Goal: Information Seeking & Learning: Learn about a topic

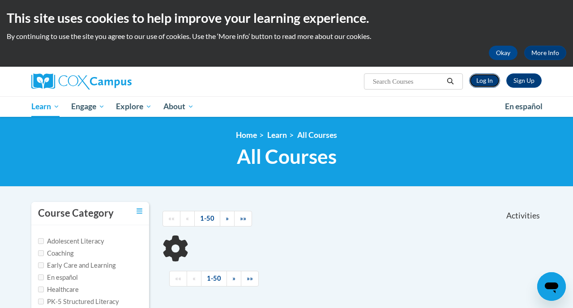
click at [493, 79] on link "Log In" at bounding box center [484, 80] width 31 height 14
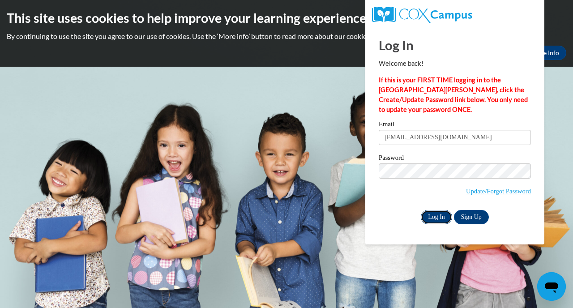
click at [442, 213] on input "Log In" at bounding box center [435, 217] width 31 height 14
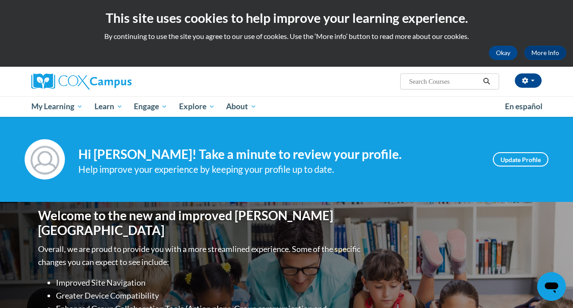
click at [423, 81] on input "Search..." at bounding box center [444, 81] width 72 height 11
type input "assessing our students"
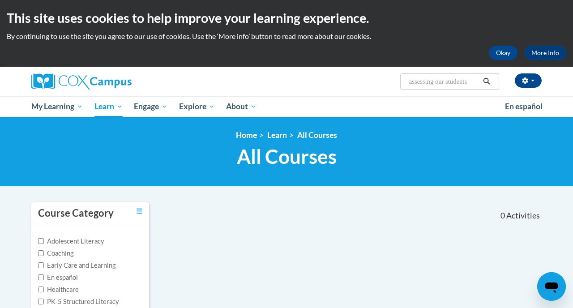
click at [438, 82] on input "assessing our students" at bounding box center [444, 81] width 72 height 11
drag, startPoint x: 442, startPoint y: 82, endPoint x: 495, endPoint y: 80, distance: 52.4
click at [479, 81] on input "assessing our students" at bounding box center [444, 81] width 72 height 11
type input "assessing"
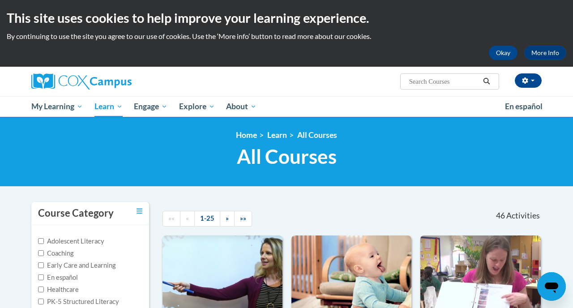
click at [471, 79] on input "Search..." at bounding box center [444, 81] width 72 height 11
type input "Assessing Our Students"
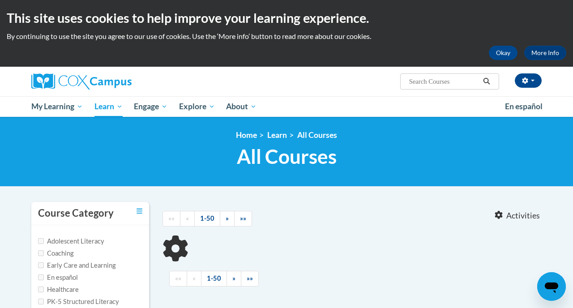
type input "Assessing Our Students"
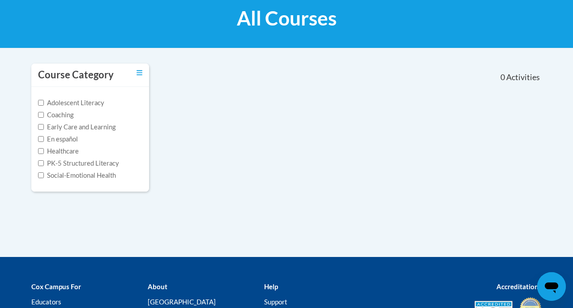
scroll to position [234, 0]
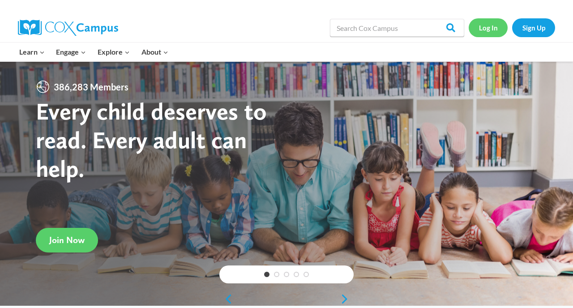
click at [496, 34] on link "Log In" at bounding box center [487, 27] width 39 height 18
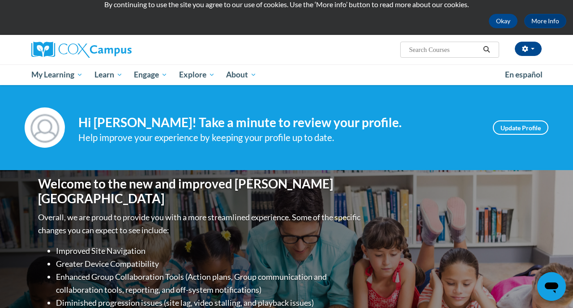
scroll to position [34, 0]
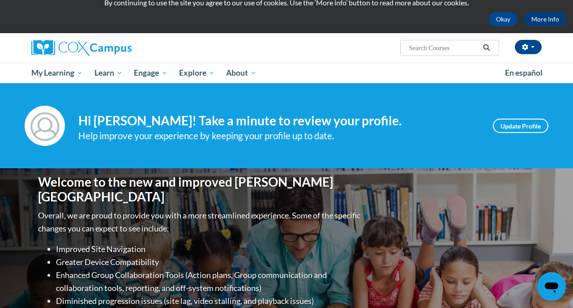
click at [417, 58] on div "Tayllor Strunk (America/Indiana/Indianapolis UTC-04:00) My Profile Inbox My Tra…" at bounding box center [286, 48] width 523 height 30
click at [417, 53] on input "Search..." at bounding box center [444, 47] width 72 height 11
type input "assessingh"
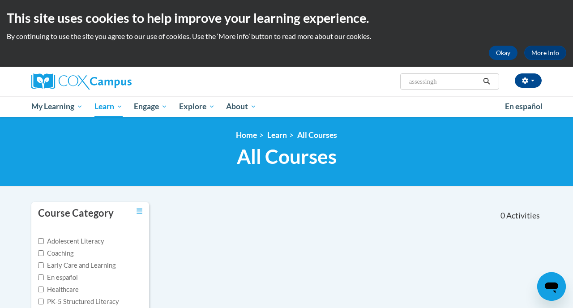
click at [479, 79] on input "assessingh" at bounding box center [444, 81] width 72 height 11
type input "assessing"
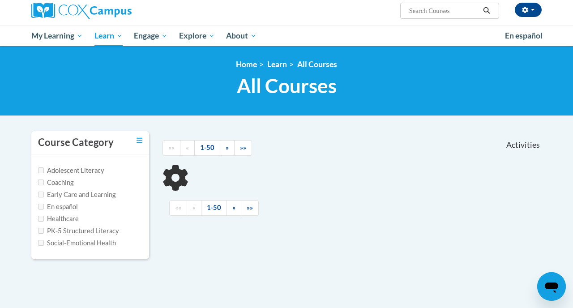
scroll to position [76, 0]
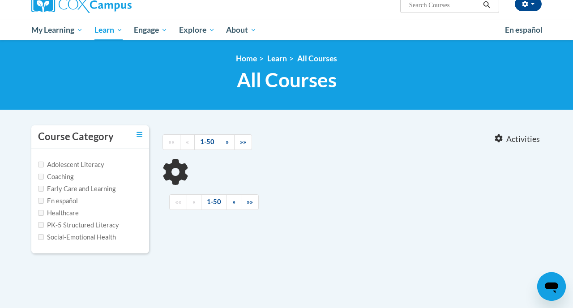
type input "assessing"
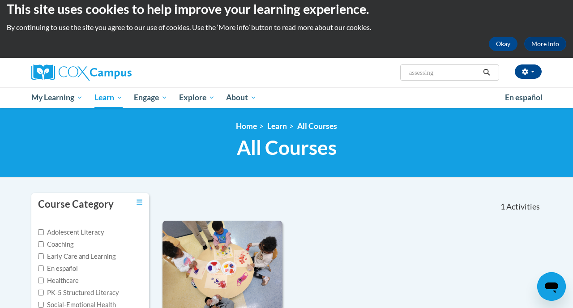
scroll to position [0, 0]
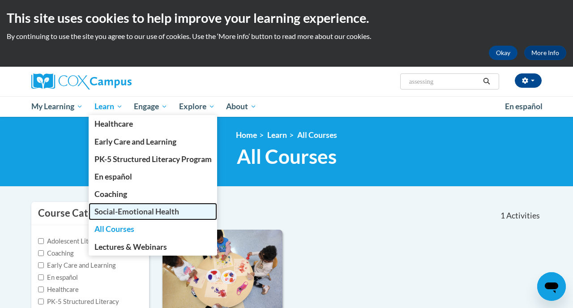
click at [134, 220] on link "Social-Emotional Health" at bounding box center [153, 211] width 129 height 17
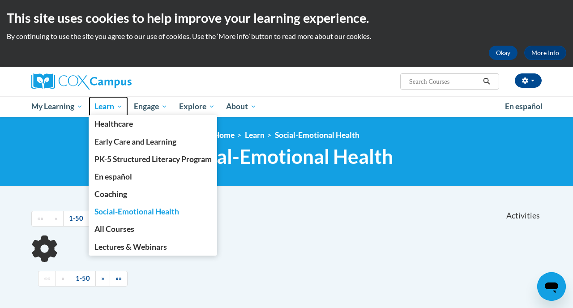
click at [106, 101] on link "Learn" at bounding box center [109, 106] width 40 height 21
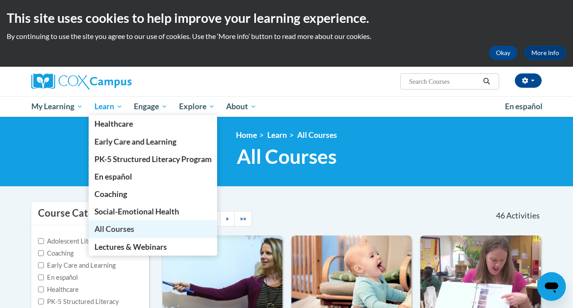
click at [123, 228] on span "All Courses" at bounding box center [114, 228] width 40 height 9
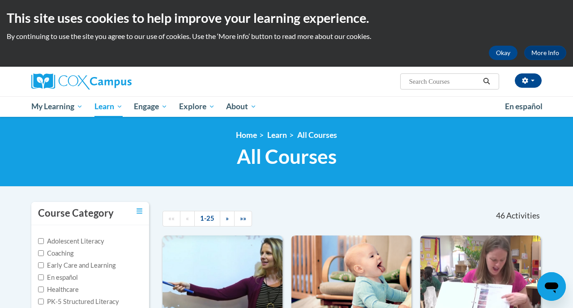
scroll to position [13, 0]
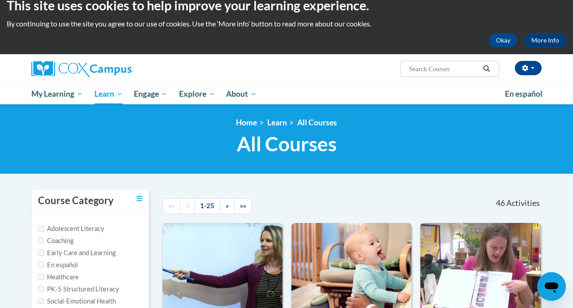
click at [446, 68] on input "Search..." at bounding box center [444, 69] width 72 height 11
type input "Our Children"
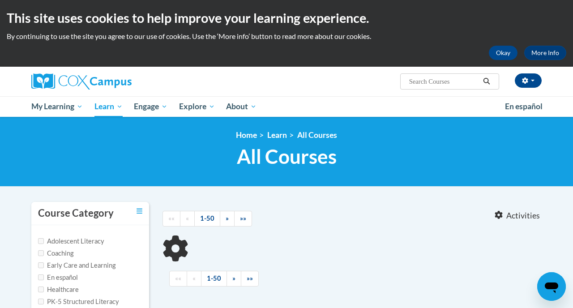
type input "Our Children"
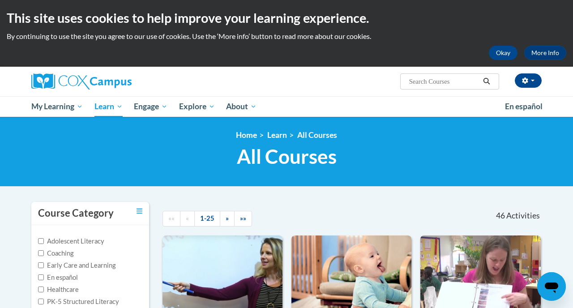
click at [430, 82] on input "Search..." at bounding box center [444, 81] width 72 height 11
type input "assessment"
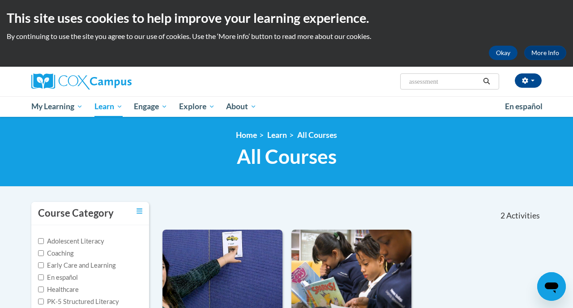
click at [433, 86] on input "assessment" at bounding box center [444, 81] width 72 height 11
type input "assessing"
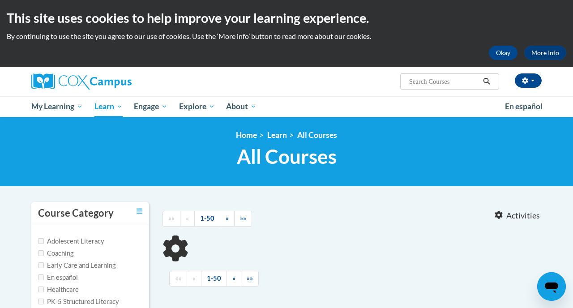
type input "assessing"
